Goal: Check status

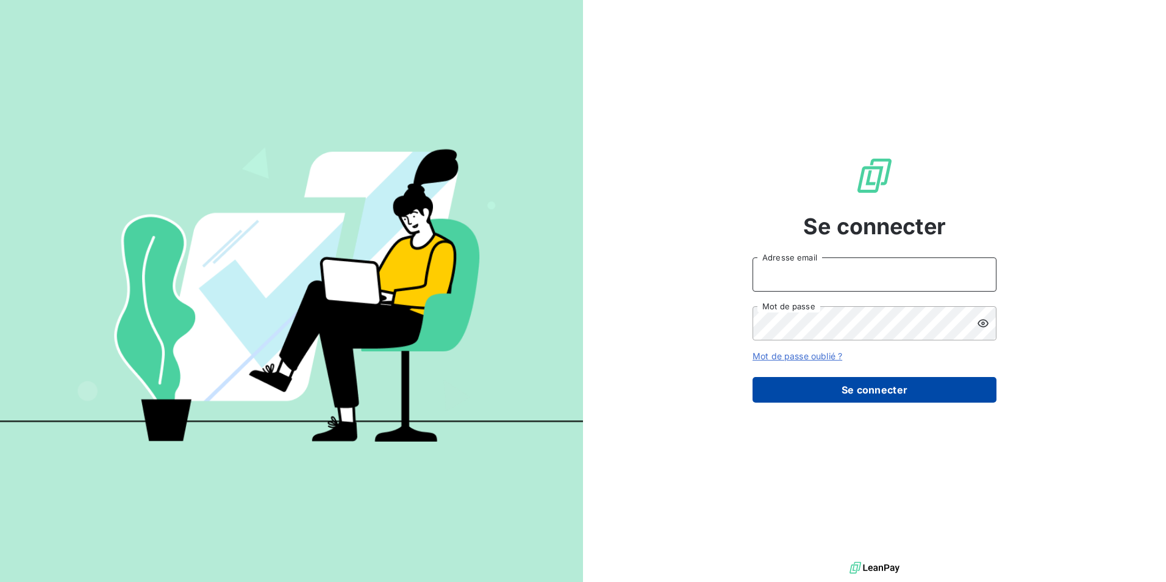
type input "[EMAIL_ADDRESS][PERSON_NAME][DOMAIN_NAME]"
click at [859, 385] on button "Se connecter" at bounding box center [874, 390] width 244 height 26
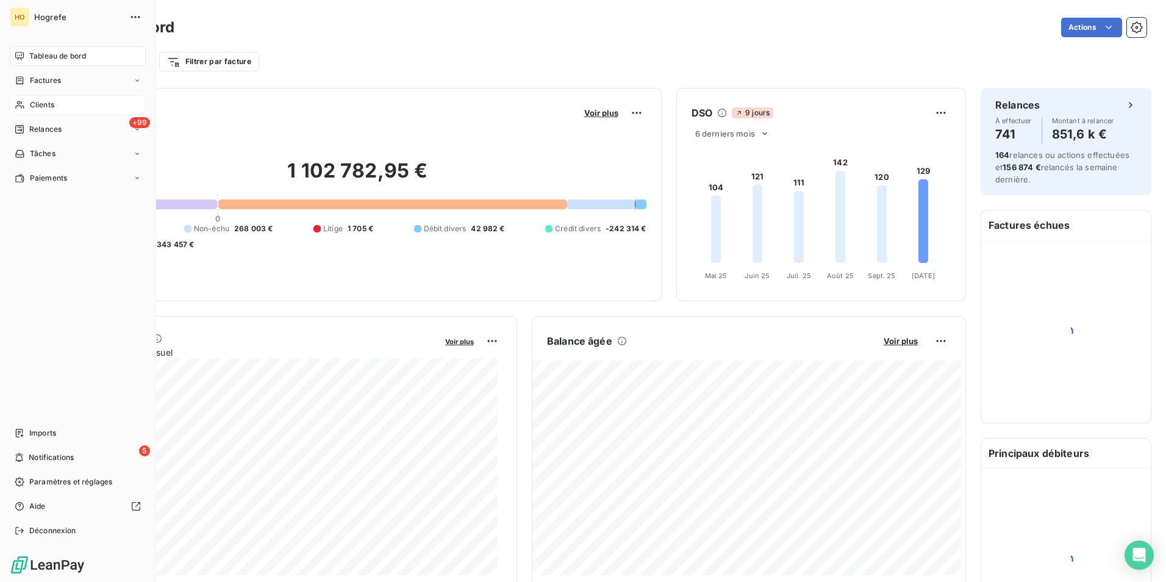
click at [32, 104] on span "Clients" at bounding box center [42, 104] width 24 height 11
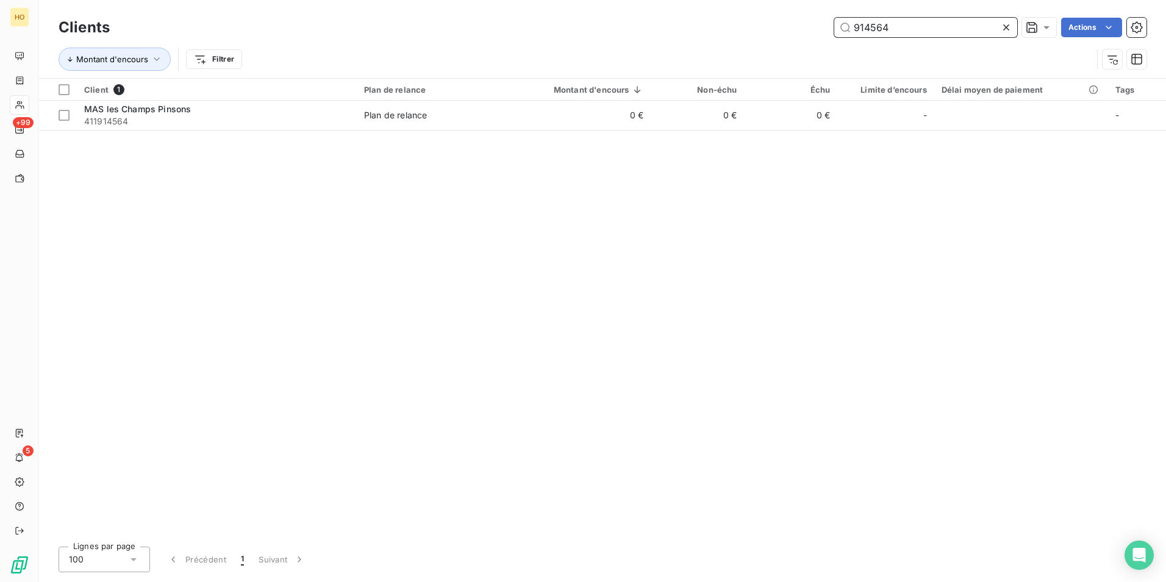
drag, startPoint x: 919, startPoint y: 27, endPoint x: 634, endPoint y: 69, distance: 288.4
click at [634, 69] on div "Clients 914564 Actions Montant d'encours Filtrer" at bounding box center [603, 46] width 1088 height 63
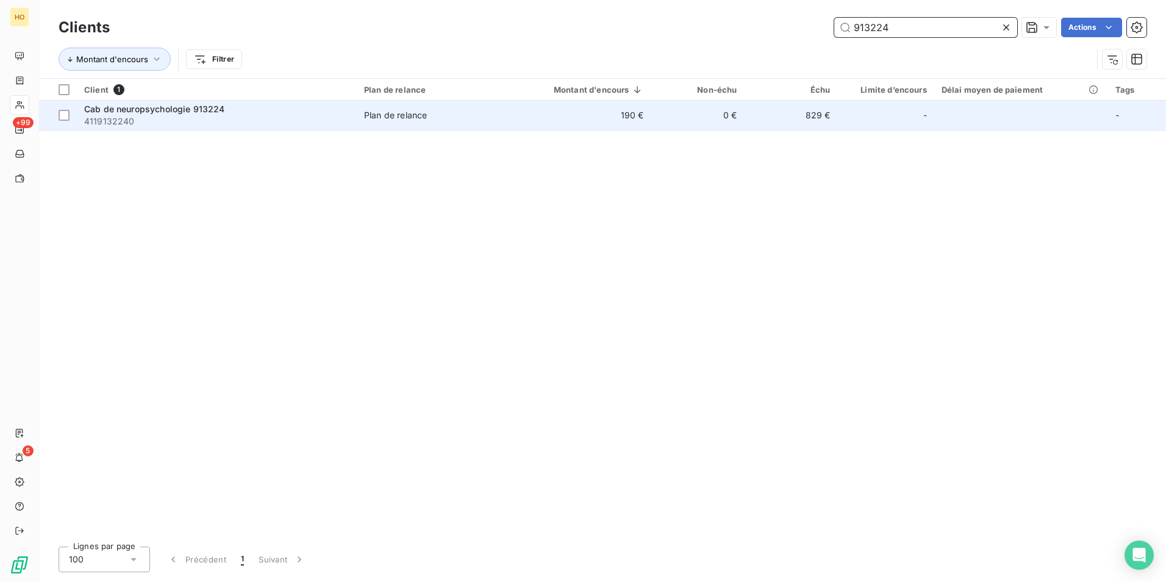
type input "913224"
click at [607, 124] on td "190 €" at bounding box center [580, 115] width 143 height 29
